Goal: Information Seeking & Learning: Learn about a topic

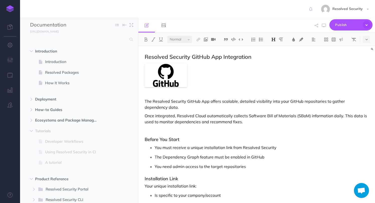
select select "null"
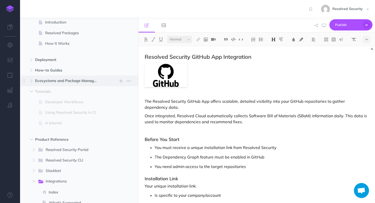
scroll to position [41, 0]
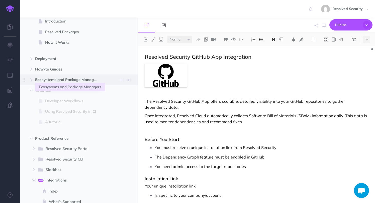
click at [74, 81] on span "Ecosystems and Package Managers" at bounding box center [68, 80] width 67 height 6
select select "null"
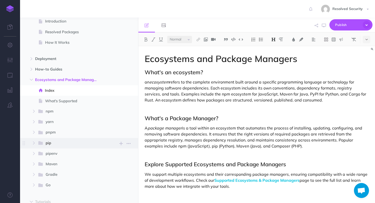
click at [57, 144] on span "pip" at bounding box center [73, 143] width 55 height 7
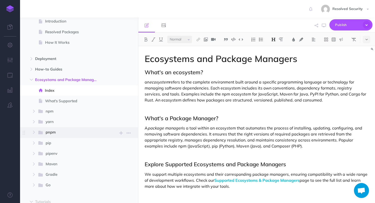
select select "null"
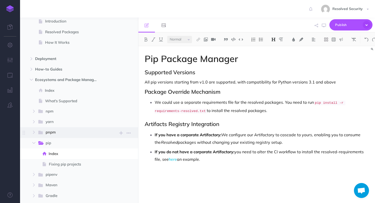
click at [59, 134] on span "pnpm" at bounding box center [73, 133] width 55 height 7
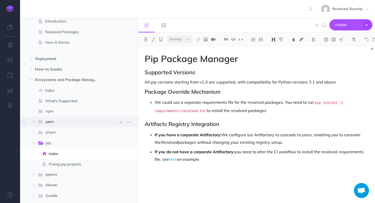
select select "null"
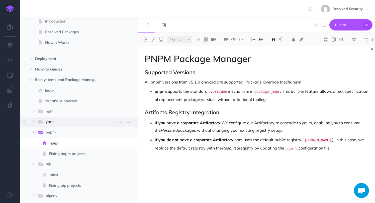
click at [58, 123] on span "yarn" at bounding box center [73, 122] width 55 height 7
select select "null"
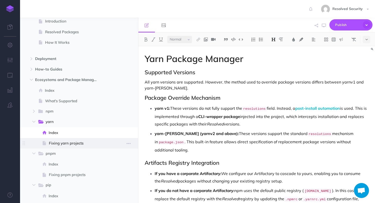
click at [58, 144] on span "Fixing yarn projects" at bounding box center [78, 144] width 59 height 6
select select "null"
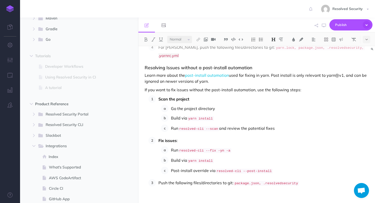
scroll to position [265, 0]
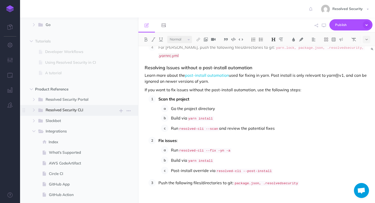
click at [73, 111] on span "Resolved Security CLI" at bounding box center [73, 110] width 55 height 7
select select "null"
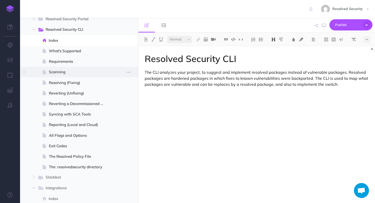
scroll to position [346, 0]
click at [85, 112] on span "Syncing with SCA Tools" at bounding box center [78, 114] width 59 height 6
select select "null"
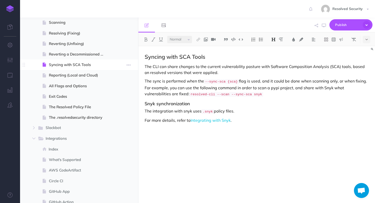
scroll to position [398, 0]
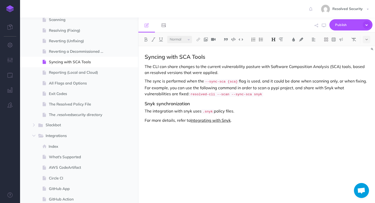
click at [209, 119] on link "Integrating with Snyk" at bounding box center [210, 120] width 40 height 5
click at [204, 161] on div "Syncing with SCA Tools The CLI can share changes to the current vulnerability p…" at bounding box center [256, 122] width 236 height 152
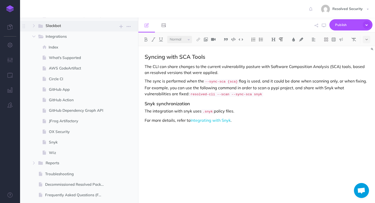
scroll to position [503, 0]
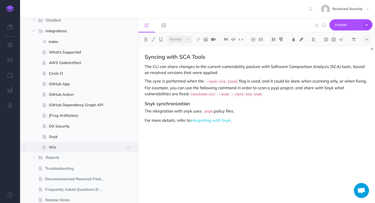
click at [62, 149] on span "Wiz" at bounding box center [78, 148] width 59 height 6
select select "null"
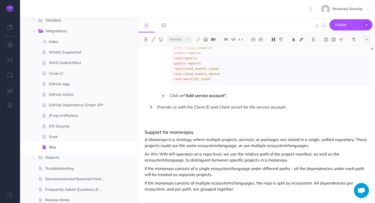
scroll to position [317, 0]
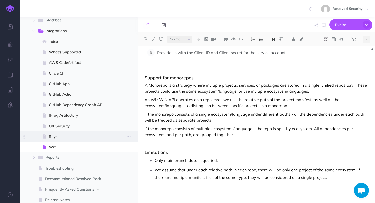
click at [63, 138] on span "Snyk" at bounding box center [78, 137] width 59 height 6
select select "null"
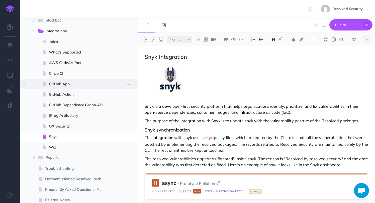
click at [70, 85] on span "GitHub App" at bounding box center [78, 84] width 59 height 6
select select "null"
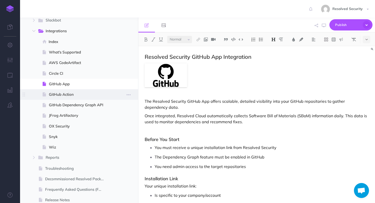
click at [76, 94] on span "GitHub Action" at bounding box center [78, 95] width 59 height 6
select select "null"
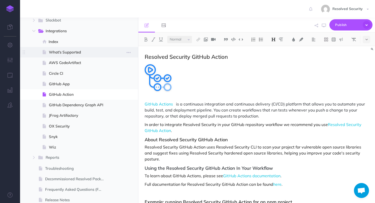
click at [73, 51] on span "What's Supported" at bounding box center [78, 52] width 59 height 6
select select "null"
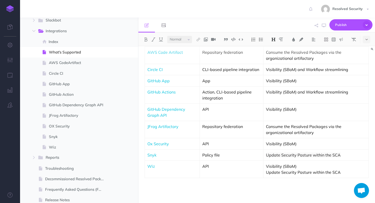
scroll to position [57, 0]
